Goal: Task Accomplishment & Management: Manage account settings

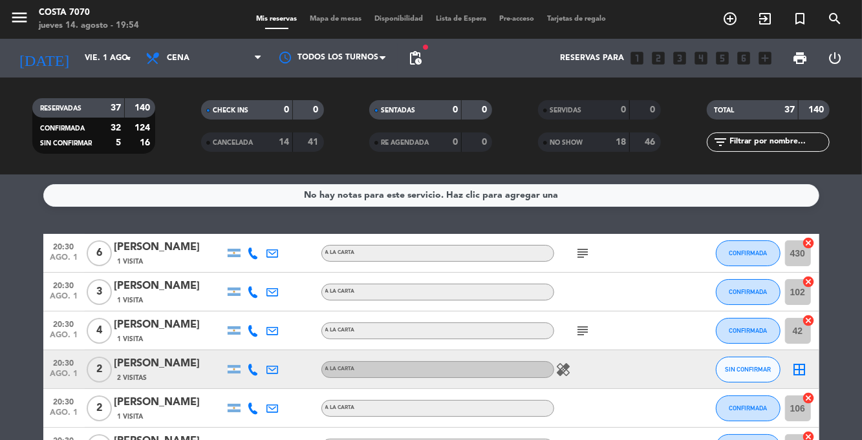
click at [124, 59] on icon "arrow_drop_down" at bounding box center [128, 58] width 16 height 16
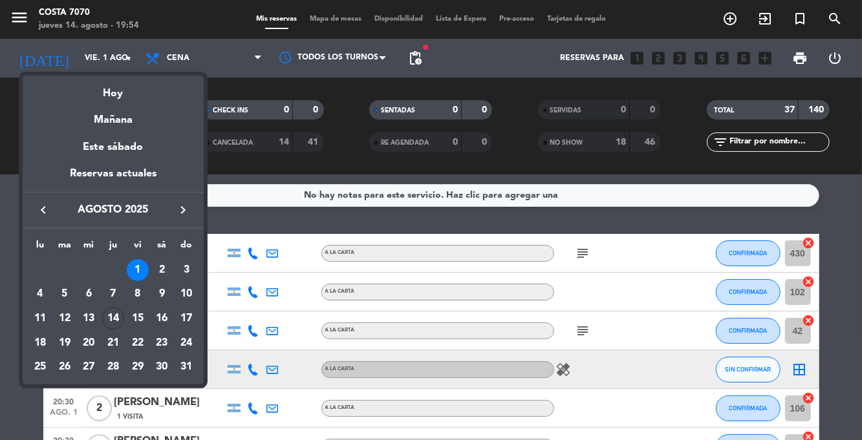
click at [112, 321] on div "14" at bounding box center [113, 319] width 22 height 22
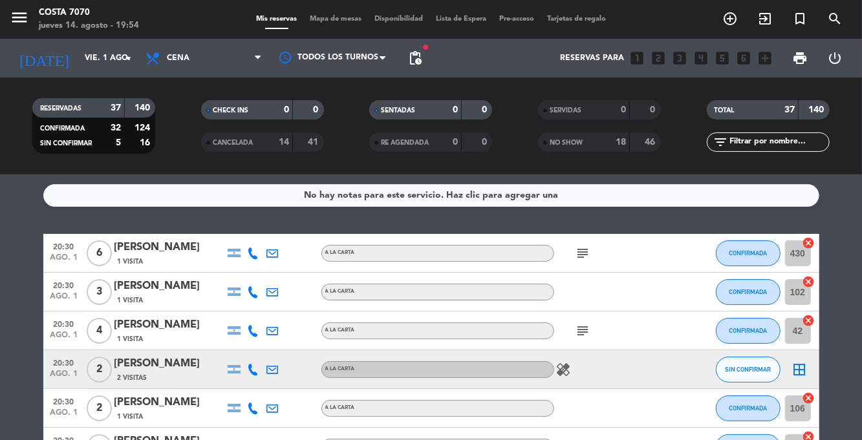
type input "jue. 14 ago."
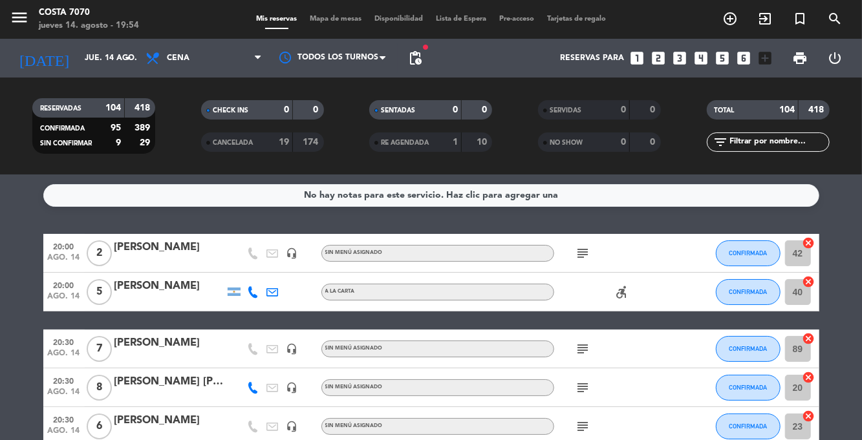
click at [412, 63] on span "pending_actions" at bounding box center [415, 58] width 16 height 16
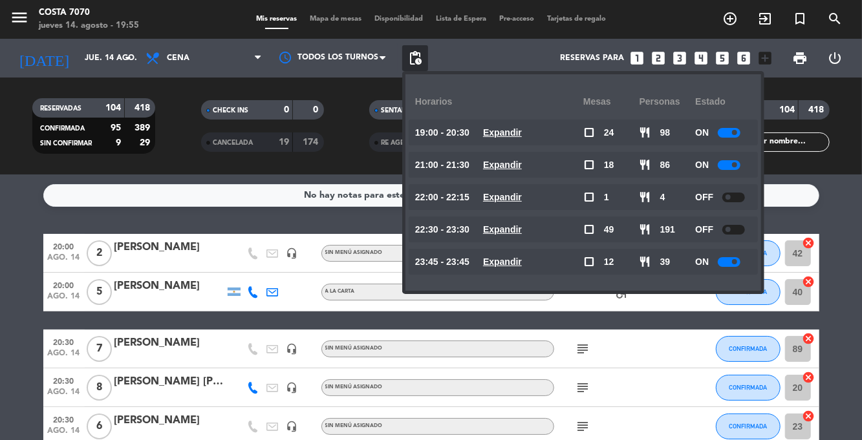
click at [727, 129] on div at bounding box center [729, 133] width 23 height 10
click at [728, 165] on div at bounding box center [729, 165] width 23 height 10
click at [733, 264] on div at bounding box center [729, 262] width 23 height 10
click at [727, 167] on div at bounding box center [729, 165] width 23 height 10
click at [734, 165] on span at bounding box center [734, 164] width 5 height 5
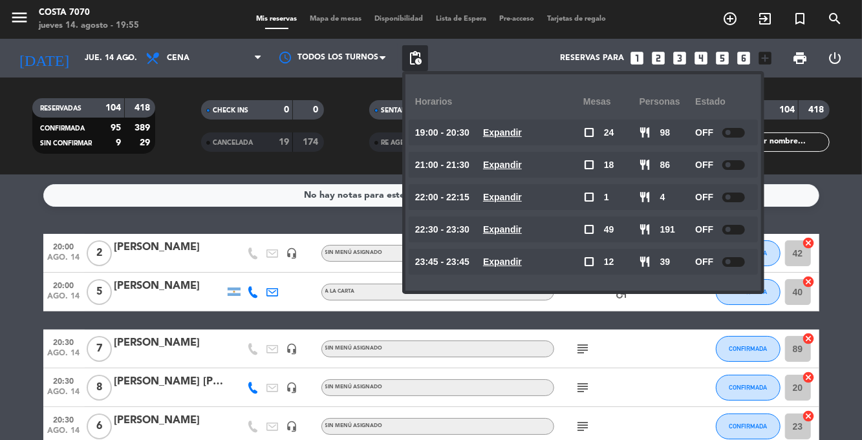
click at [434, 66] on div "Reservas para looks_one looks_two looks_3 looks_4 looks_5 looks_6 add_box" at bounding box center [603, 58] width 350 height 39
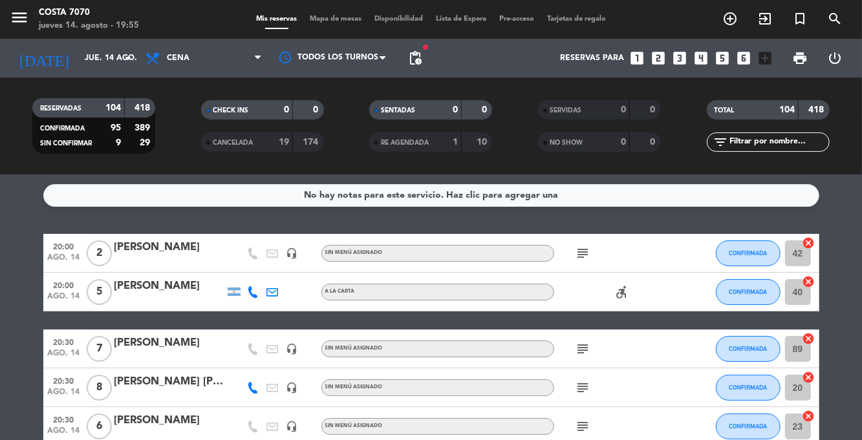
click at [421, 63] on span "pending_actions" at bounding box center [415, 58] width 16 height 16
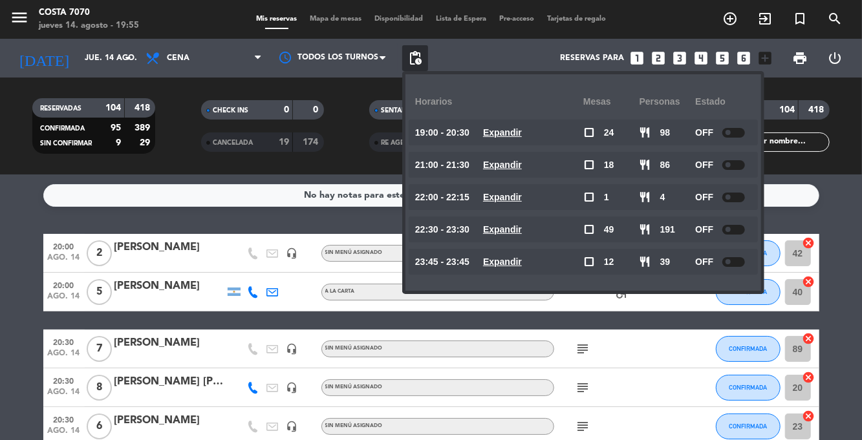
click at [739, 131] on div at bounding box center [733, 133] width 23 height 10
click at [725, 129] on div at bounding box center [733, 133] width 23 height 10
click at [725, 129] on div at bounding box center [729, 133] width 23 height 10
click at [413, 56] on span "pending_actions" at bounding box center [415, 58] width 16 height 16
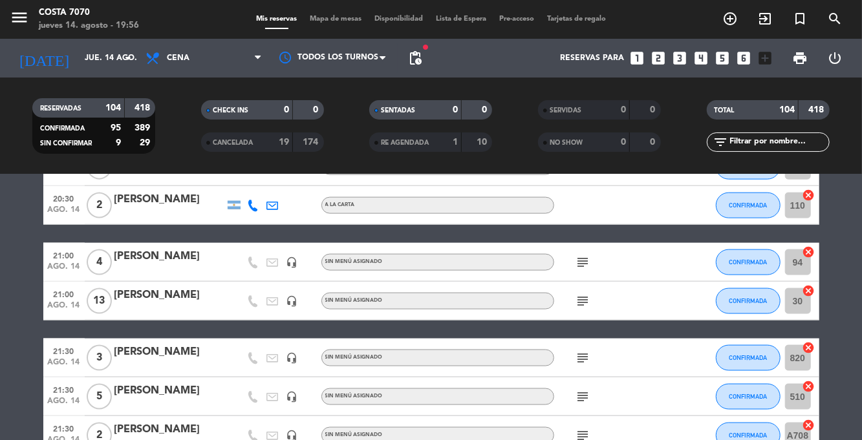
scroll to position [977, 0]
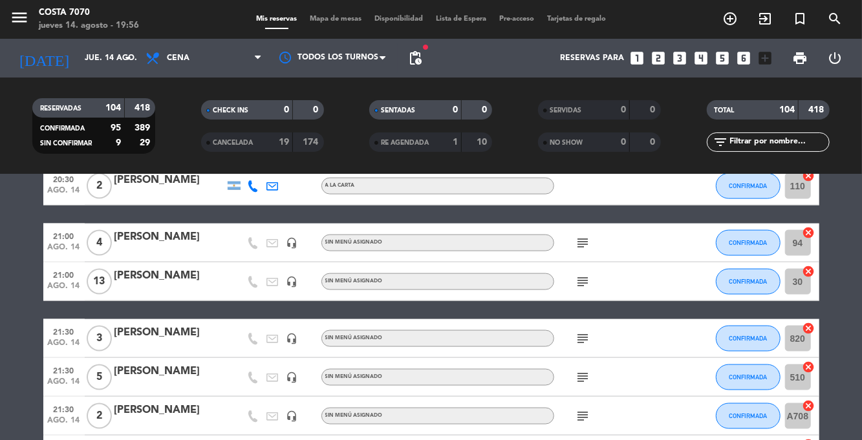
click at [588, 279] on icon "subject" at bounding box center [583, 282] width 16 height 16
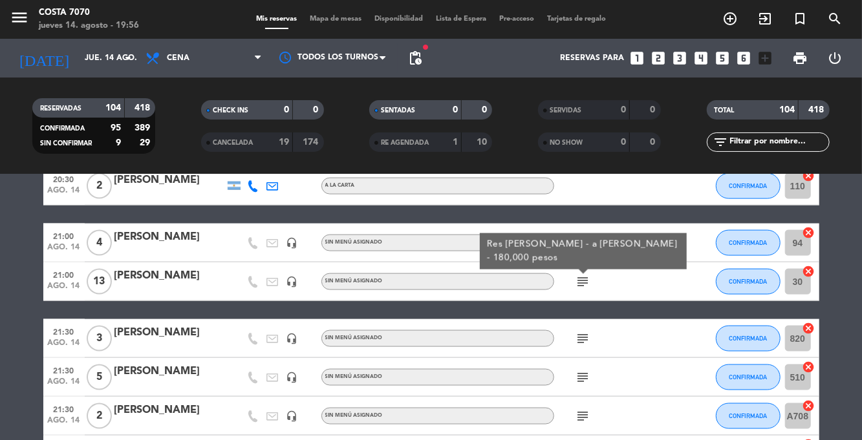
click at [609, 257] on div "Res [PERSON_NAME] - a [PERSON_NAME] - 180,000 pesos" at bounding box center [582, 251] width 193 height 27
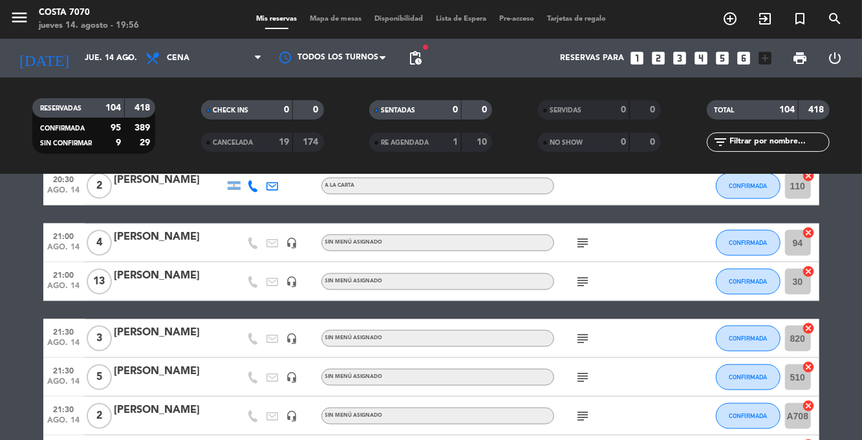
click at [581, 288] on icon "subject" at bounding box center [583, 282] width 16 height 16
